Goal: Task Accomplishment & Management: Manage account settings

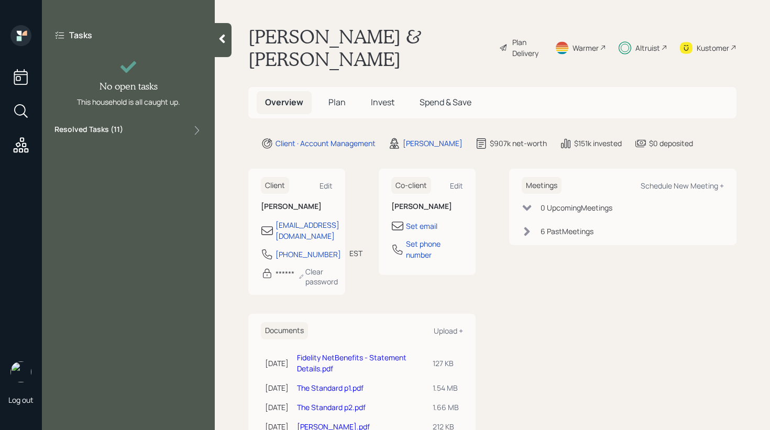
click at [132, 129] on div "Resolved Tasks ( 11 )" at bounding box center [129, 130] width 148 height 13
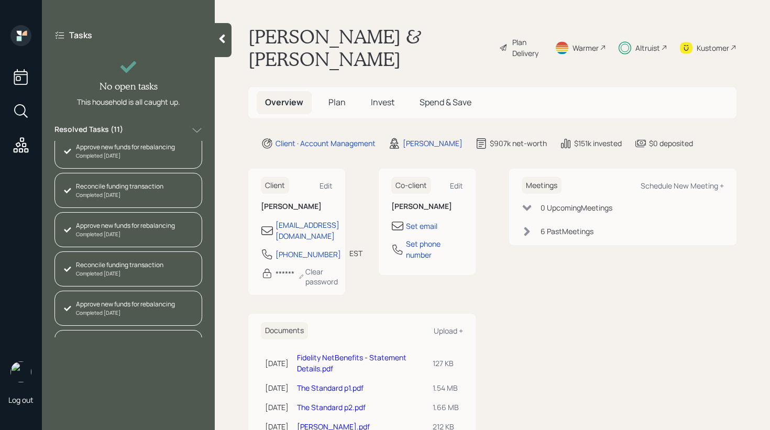
scroll to position [232, 0]
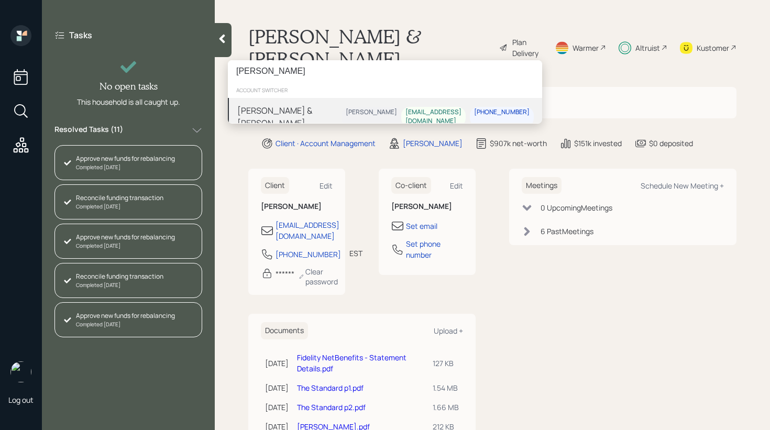
type input "[PERSON_NAME]"
click at [331, 108] on div "[PERSON_NAME] & [PERSON_NAME]" at bounding box center [289, 116] width 104 height 25
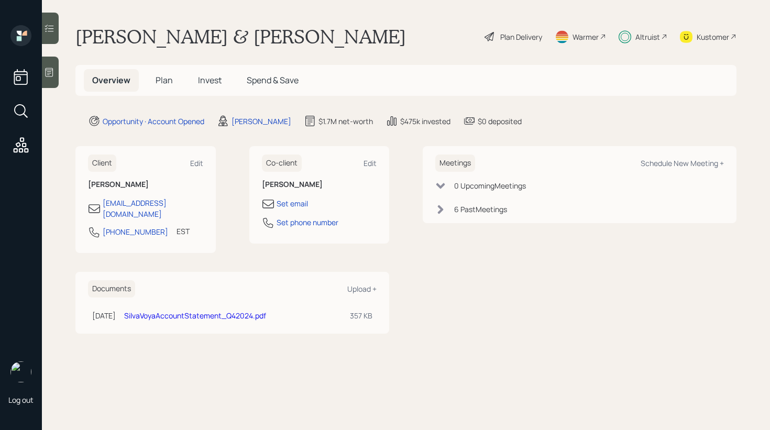
click at [52, 25] on icon at bounding box center [49, 28] width 10 height 10
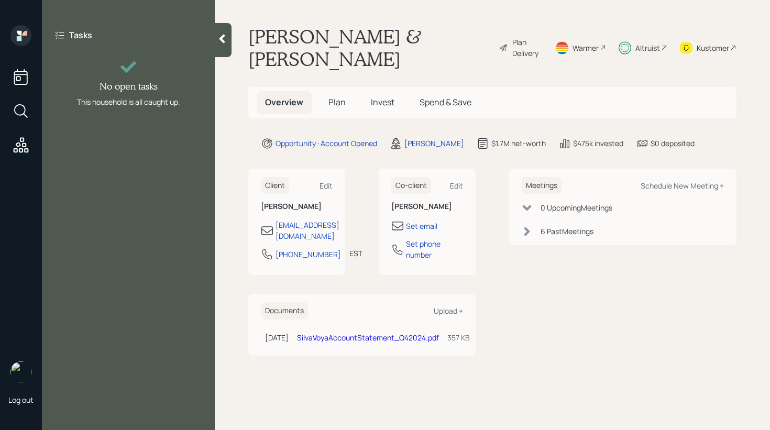
click at [219, 36] on icon at bounding box center [222, 39] width 10 height 10
